Goal: Information Seeking & Learning: Learn about a topic

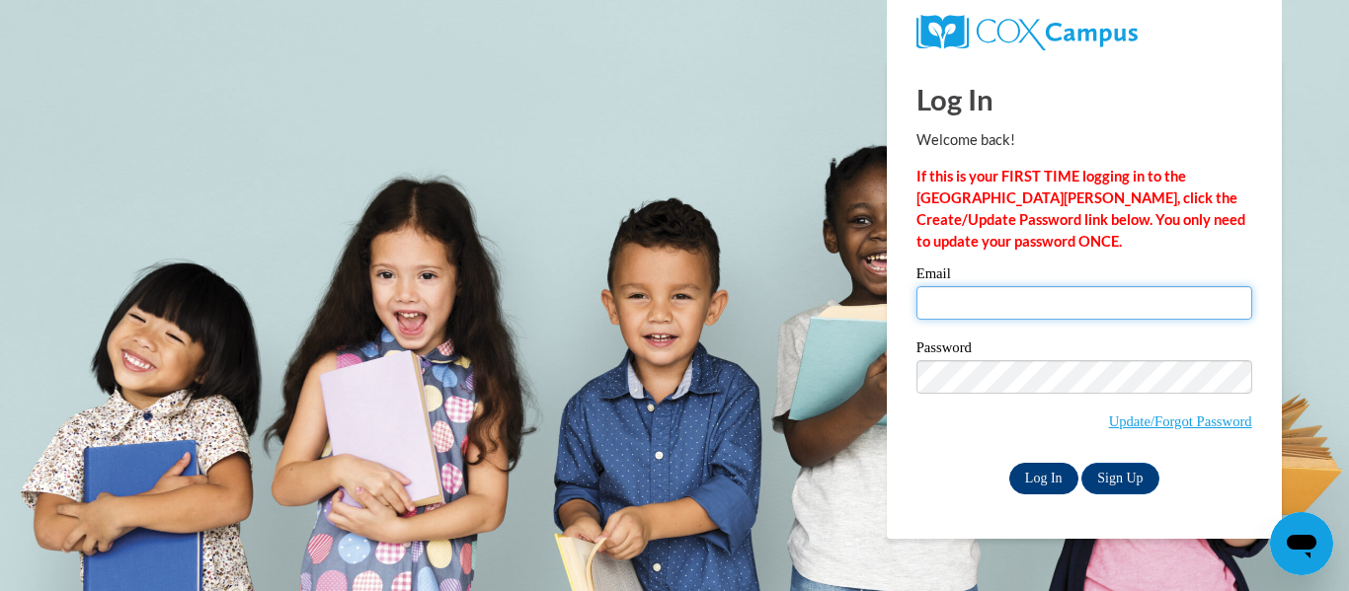
type input "[EMAIL_ADDRESS][DOMAIN_NAME]"
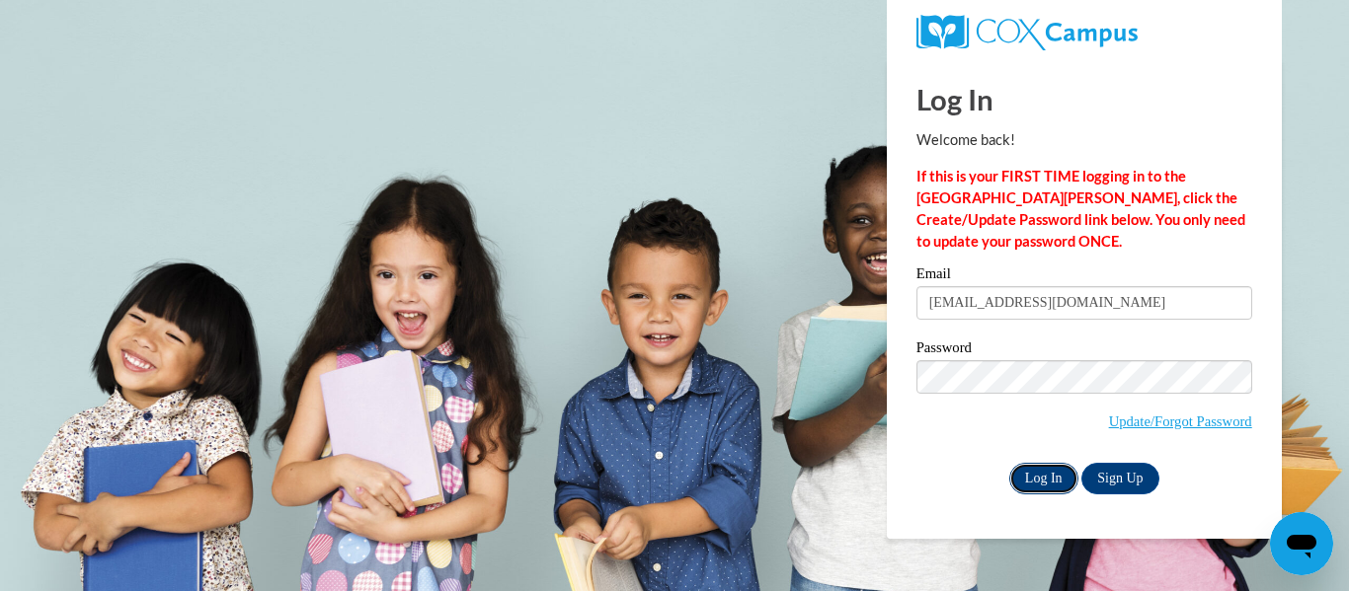
click at [1026, 490] on input "Log In" at bounding box center [1043, 479] width 69 height 32
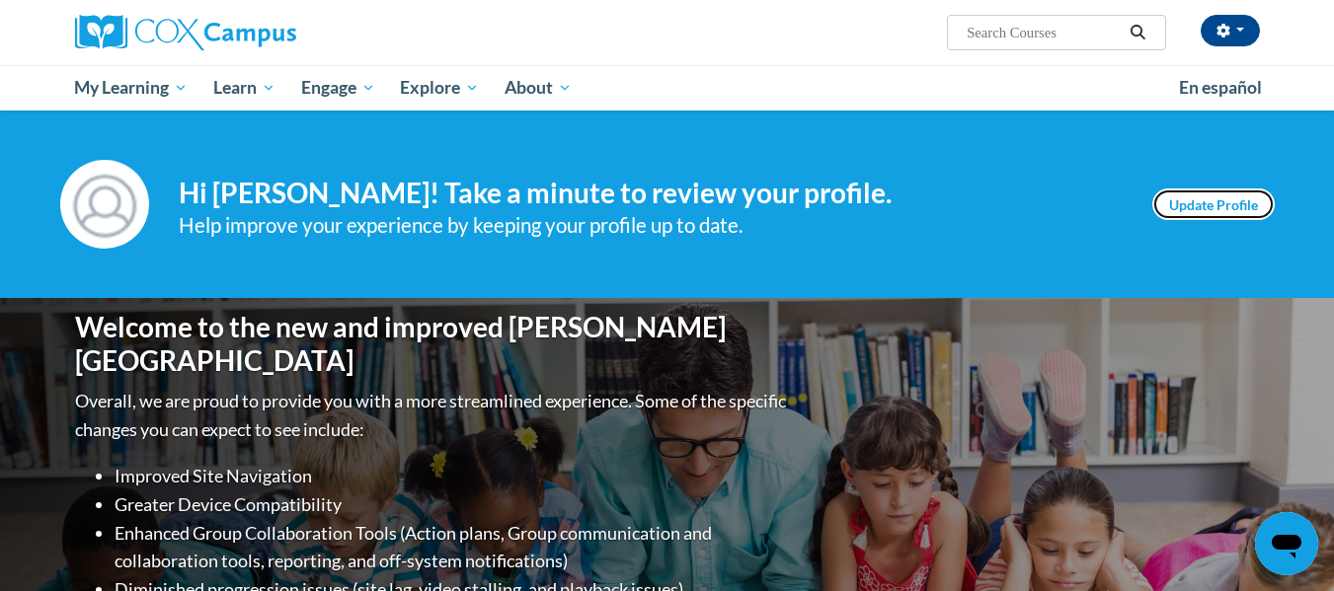
click at [1207, 191] on link "Update Profile" at bounding box center [1213, 205] width 122 height 32
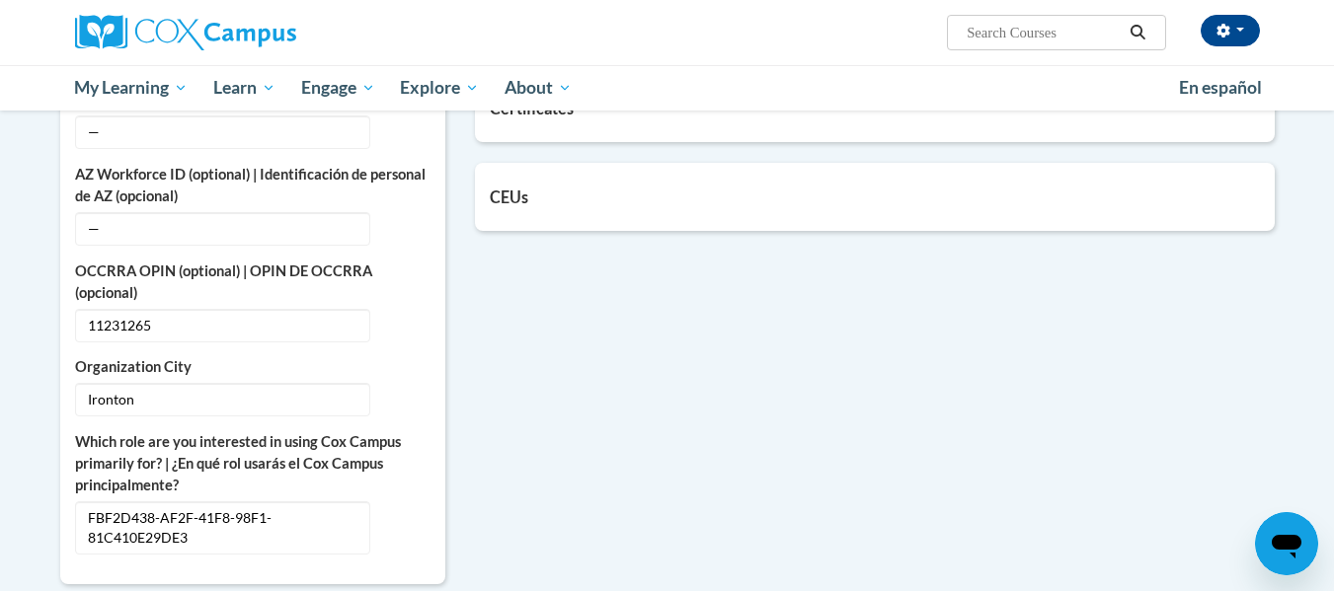
scroll to position [790, 0]
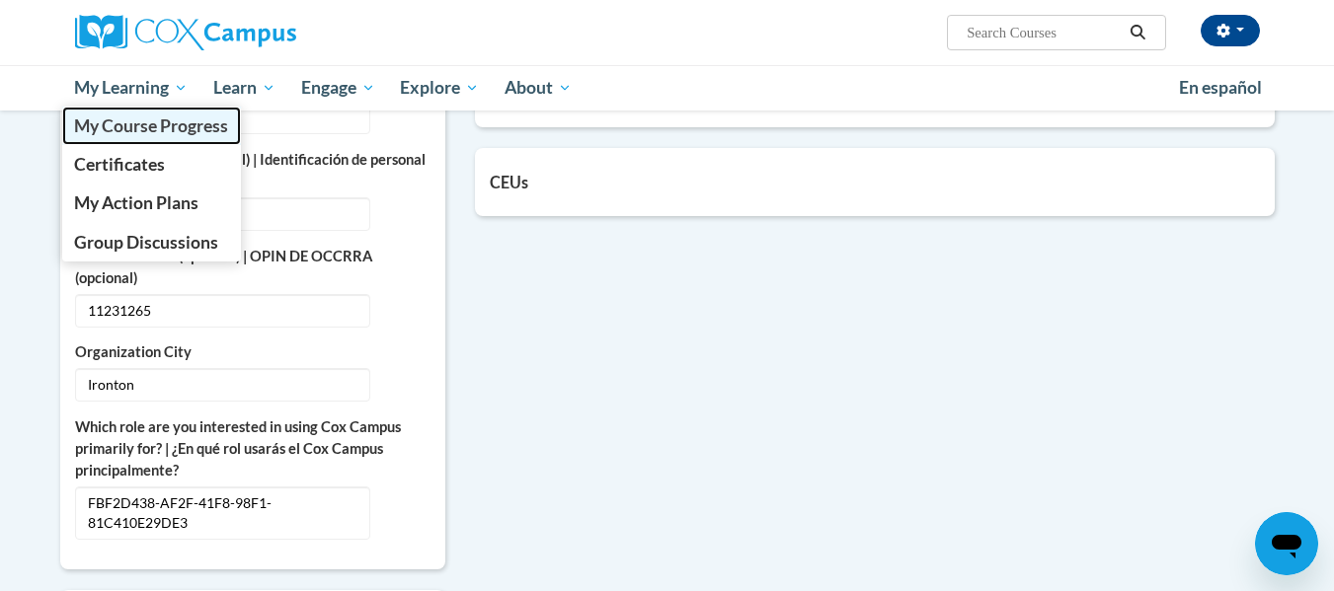
click at [143, 119] on span "My Course Progress" at bounding box center [151, 126] width 154 height 21
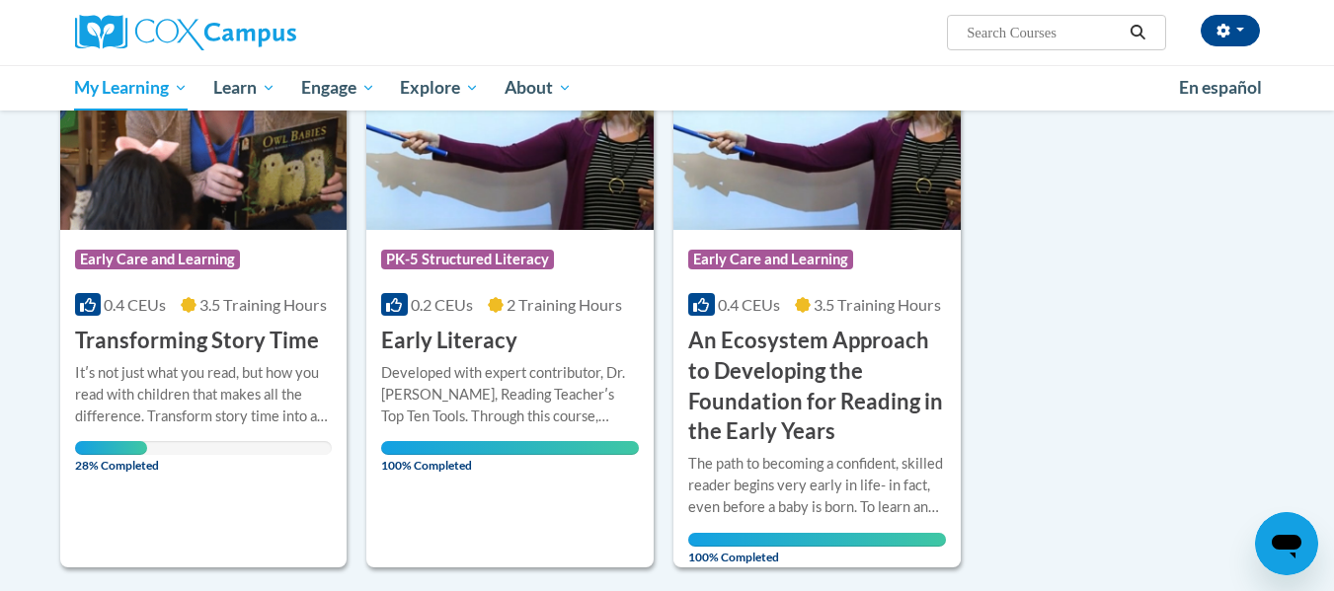
scroll to position [296, 0]
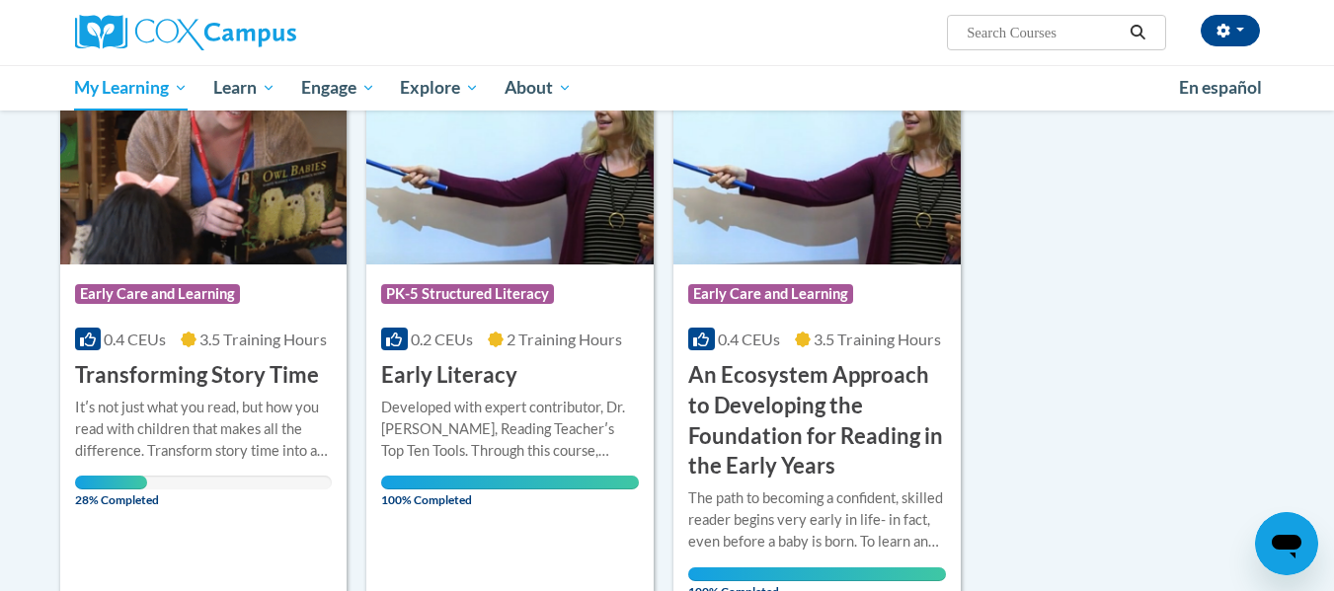
click at [311, 303] on div "Course Category: Early Care and Learning" at bounding box center [204, 296] width 258 height 44
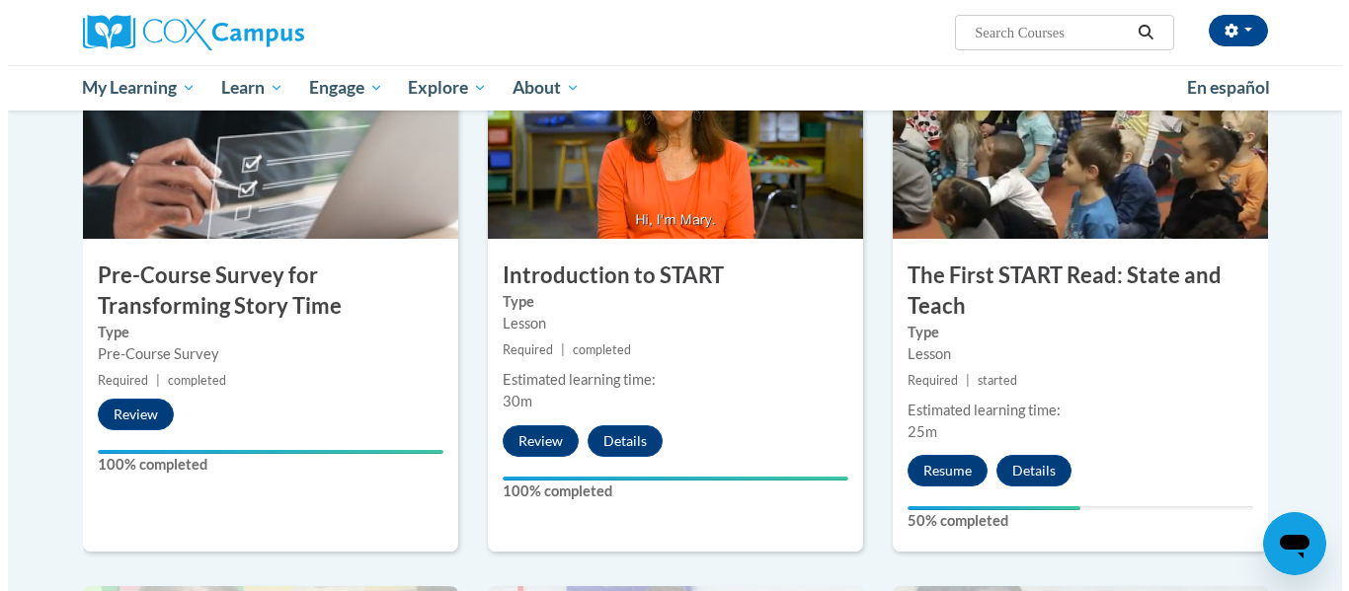
scroll to position [494, 0]
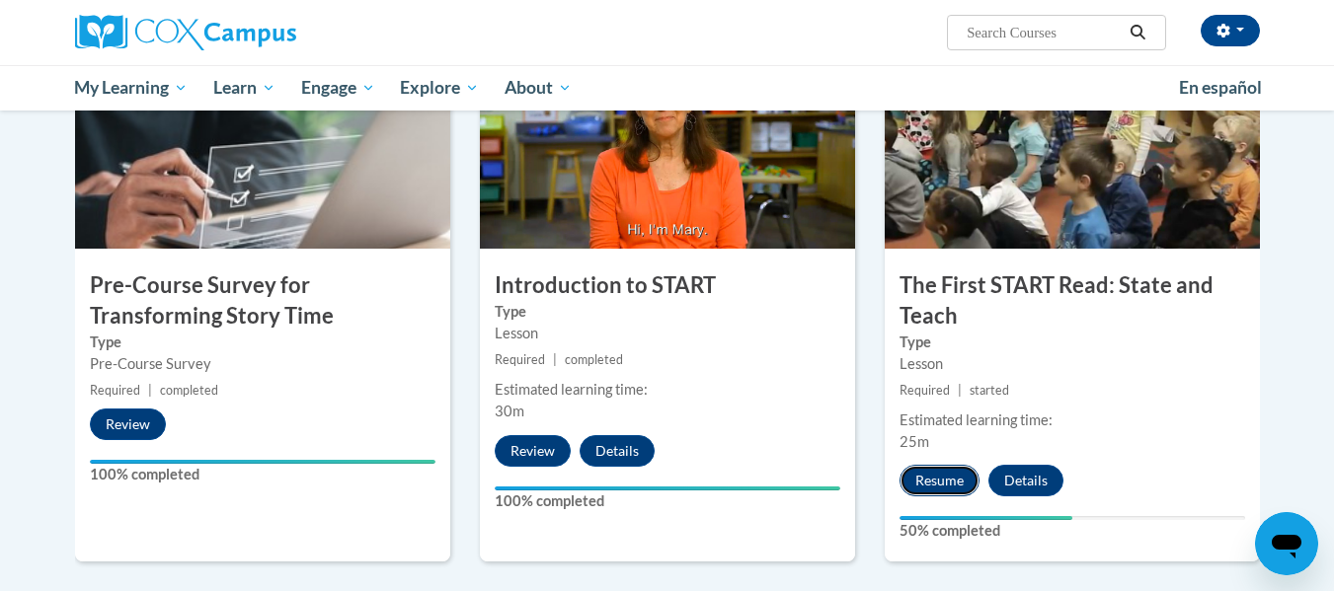
click at [947, 479] on button "Resume" at bounding box center [939, 481] width 80 height 32
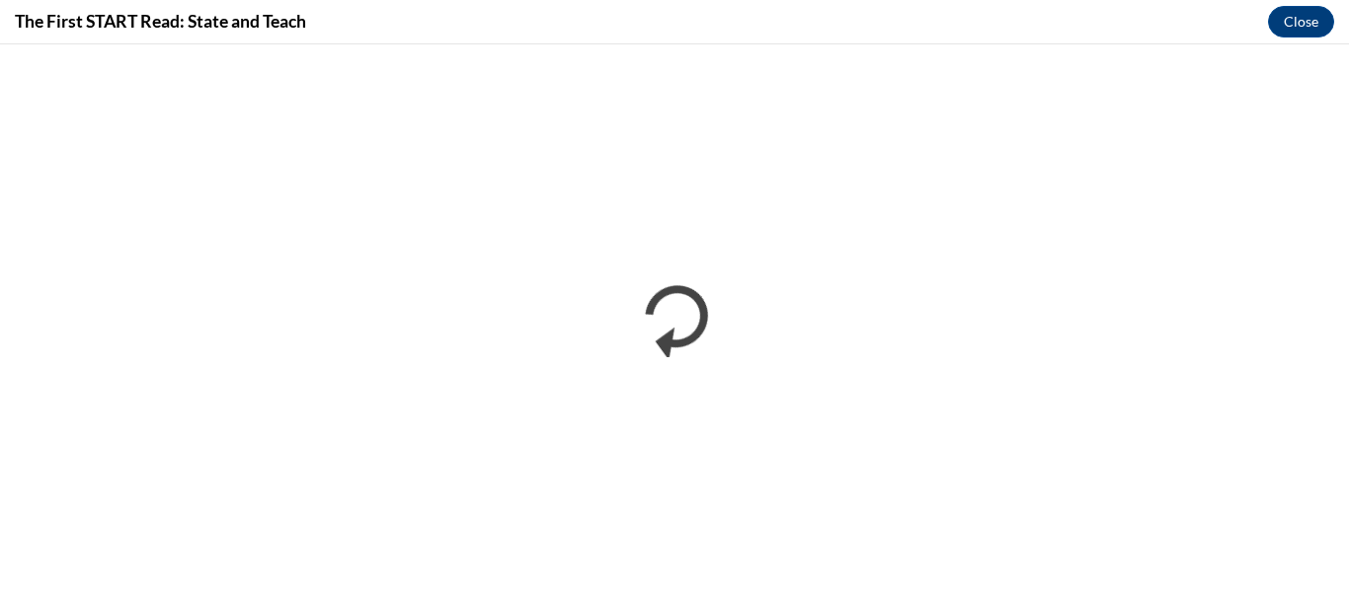
scroll to position [0, 0]
